Goal: Browse casually

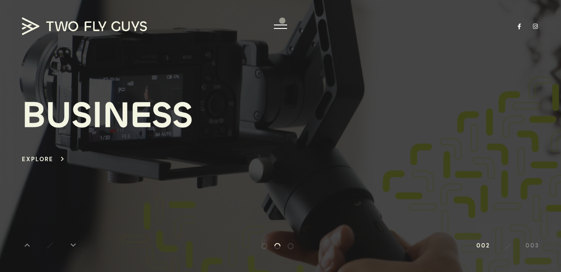
click at [282, 21] on div at bounding box center [280, 136] width 561 height 272
click at [283, 27] on div at bounding box center [280, 26] width 13 height 9
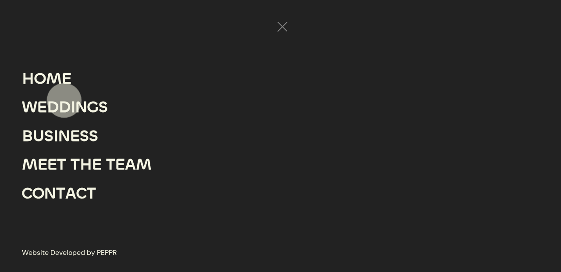
click at [64, 100] on div "D" at bounding box center [65, 107] width 12 height 29
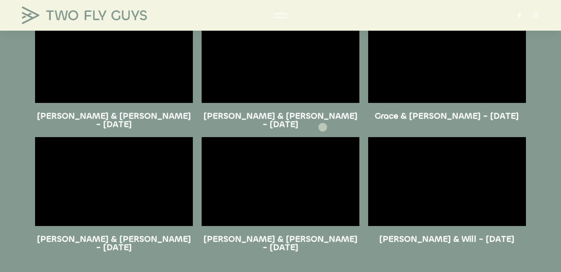
click at [324, 126] on div "[PERSON_NAME] & [PERSON_NAME] - [DATE]" at bounding box center [280, 119] width 167 height 25
